Goal: Transaction & Acquisition: Purchase product/service

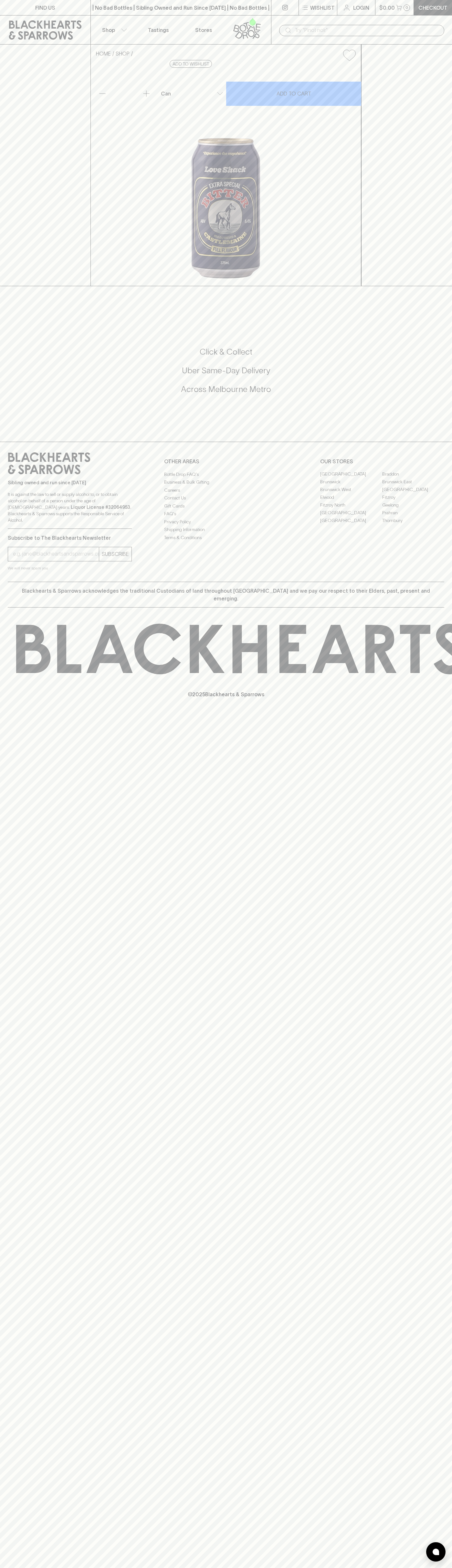
click at [399, 10] on icon "button" at bounding box center [399, 7] width 6 height 6
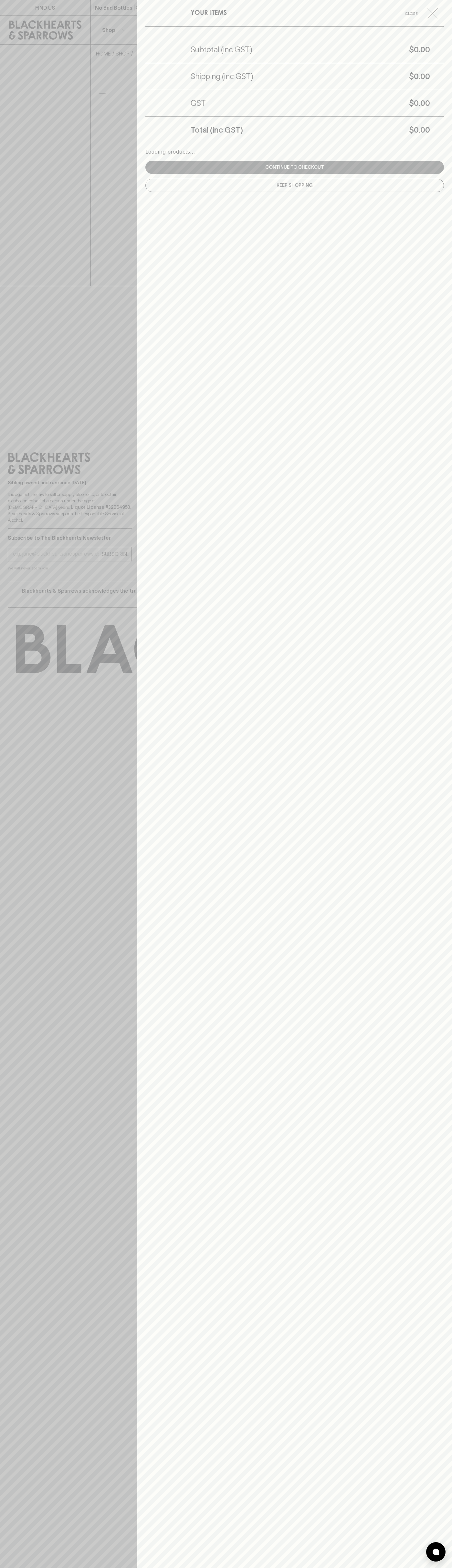
click at [435, 348] on div "YOUR ITEMS Close Subtotal (inc GST) $0.00 Shipping (inc GST) $0.00 GST $0.00 To…" at bounding box center [294, 784] width 314 height 1568
click at [407, 1568] on html "FIND US | No Bad Bottles | Sibling Owned and Run Since 2006 | No Bad Bottles | …" at bounding box center [226, 784] width 452 height 1568
click at [26, 515] on div at bounding box center [226, 784] width 452 height 1568
